Goal: Transaction & Acquisition: Purchase product/service

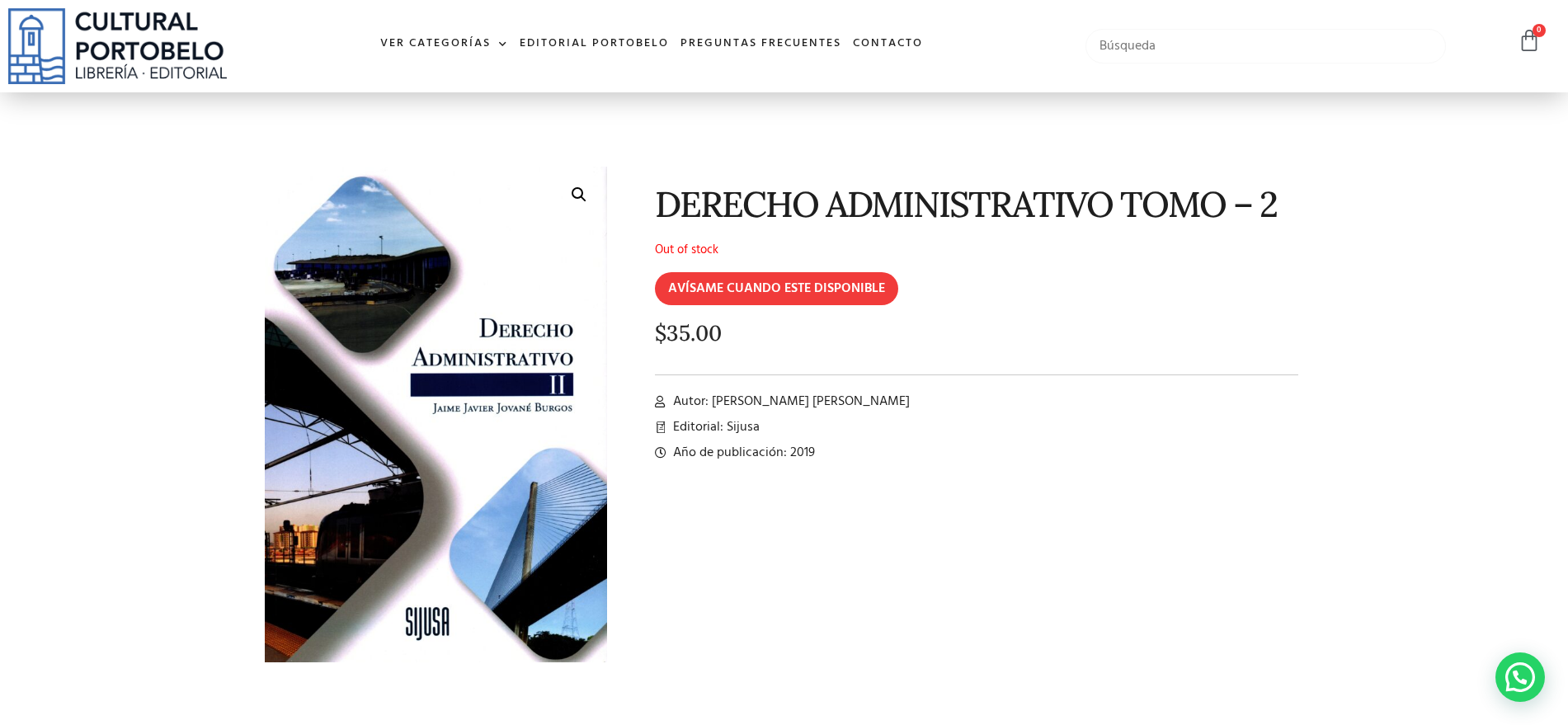
click at [1185, 58] on input "text" at bounding box center [1266, 46] width 361 height 34
type input "prescripcion"
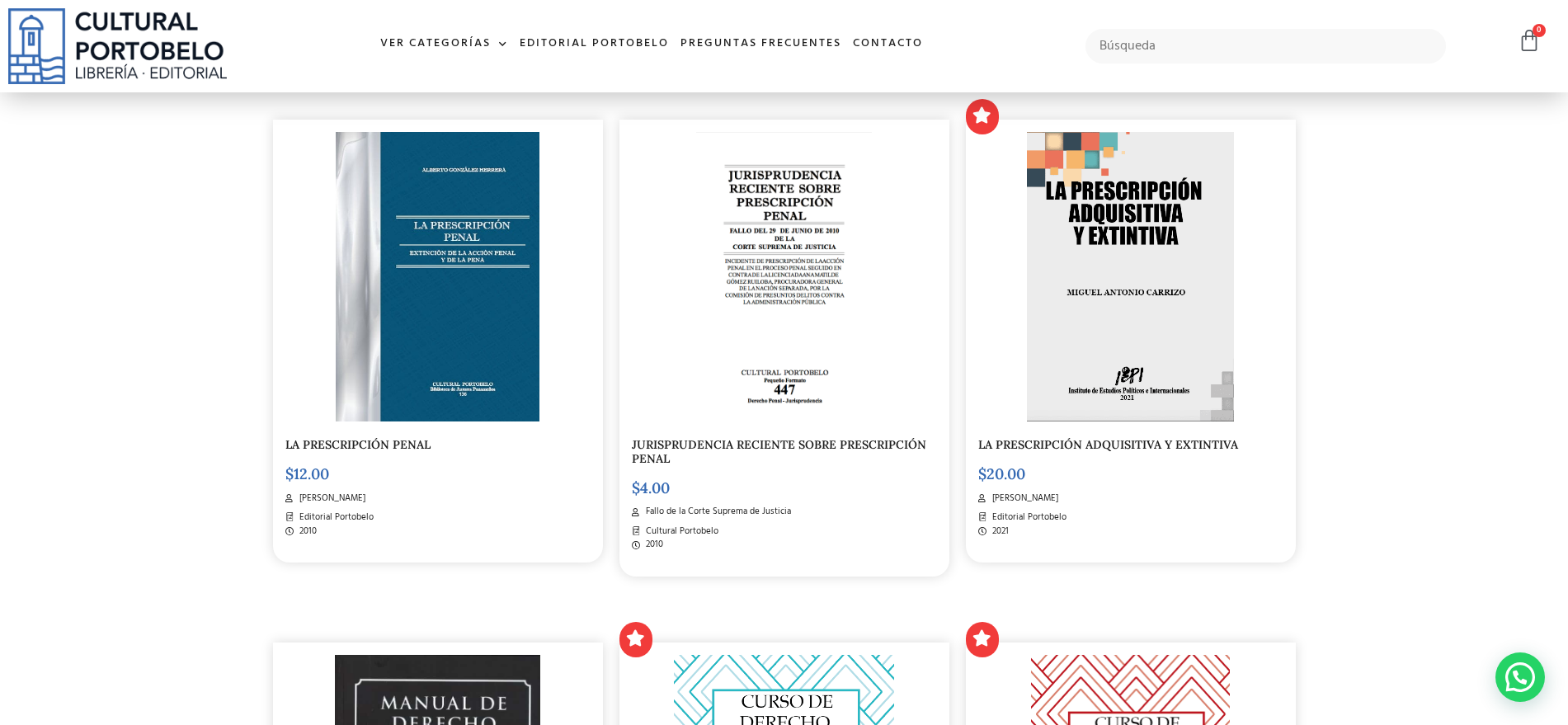
scroll to position [413, 0]
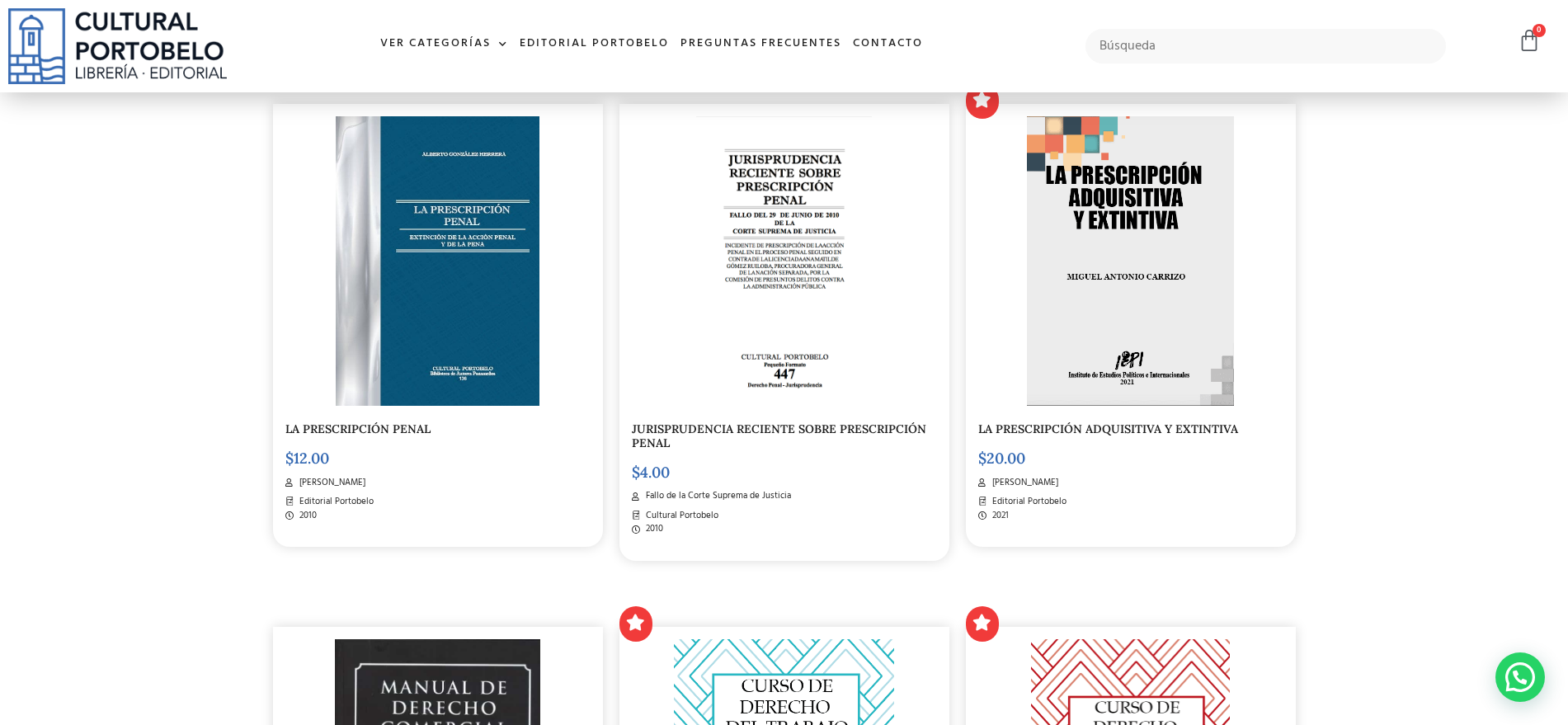
click at [1061, 271] on img at bounding box center [1131, 262] width 208 height 290
